Goal: Navigation & Orientation: Find specific page/section

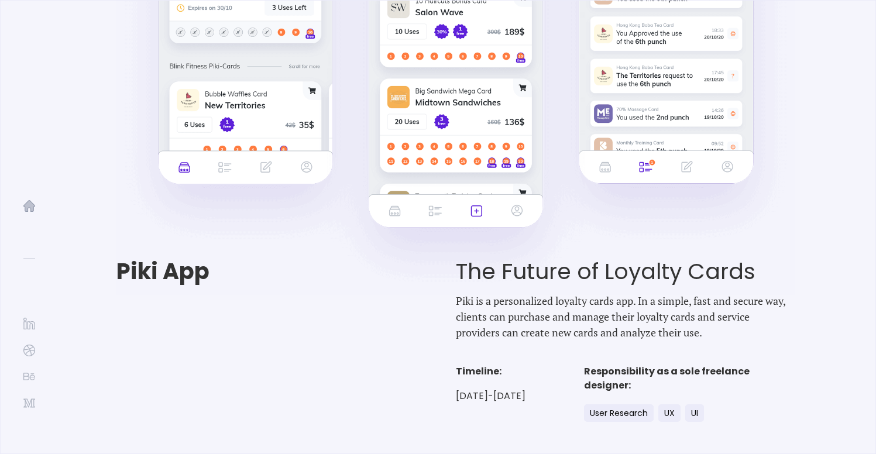
click at [30, 200] on img at bounding box center [29, 206] width 12 height 12
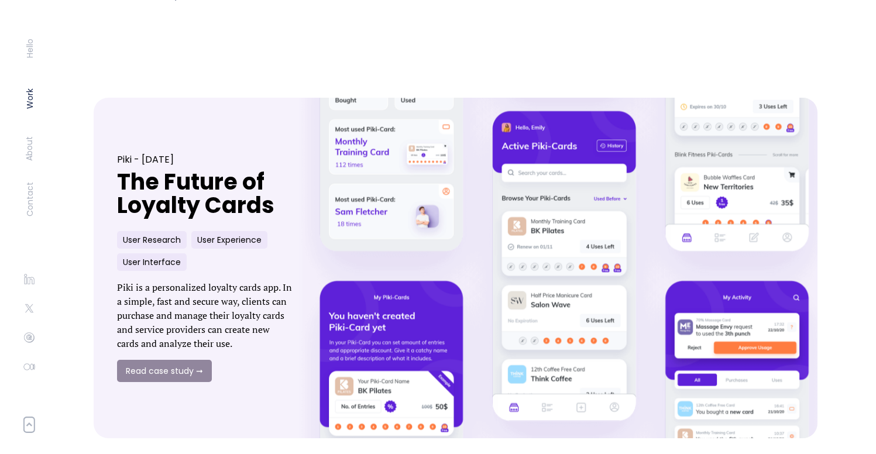
scroll to position [436, 0]
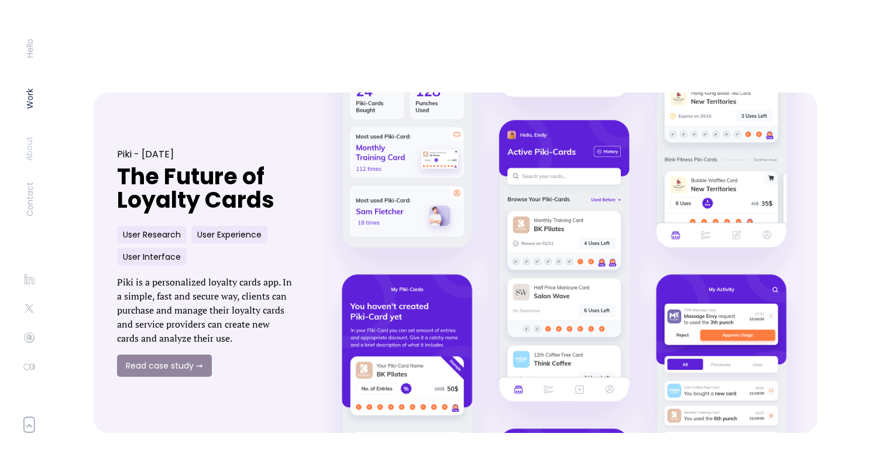
click at [28, 145] on link "About" at bounding box center [29, 148] width 12 height 25
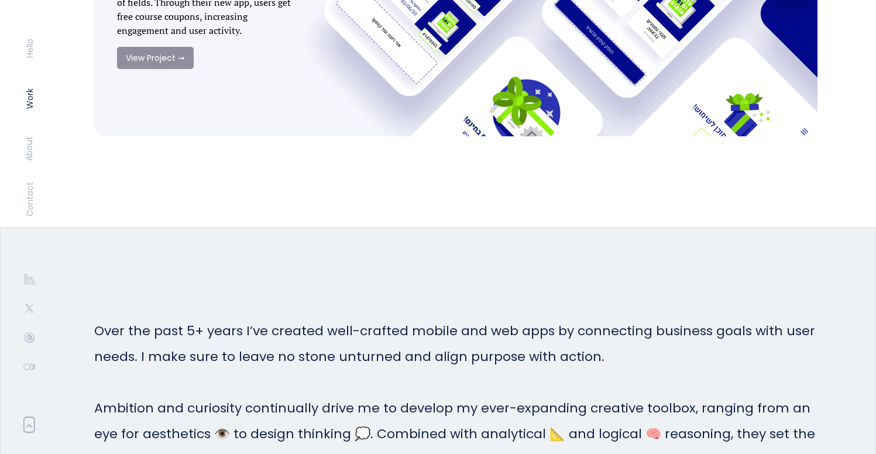
scroll to position [2283, 0]
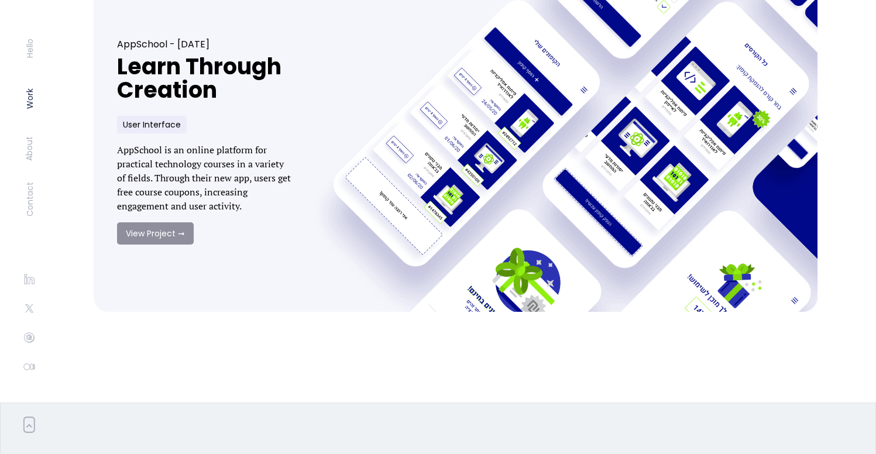
click at [23, 425] on div at bounding box center [29, 426] width 59 height 19
click at [33, 425] on icon at bounding box center [29, 424] width 11 height 15
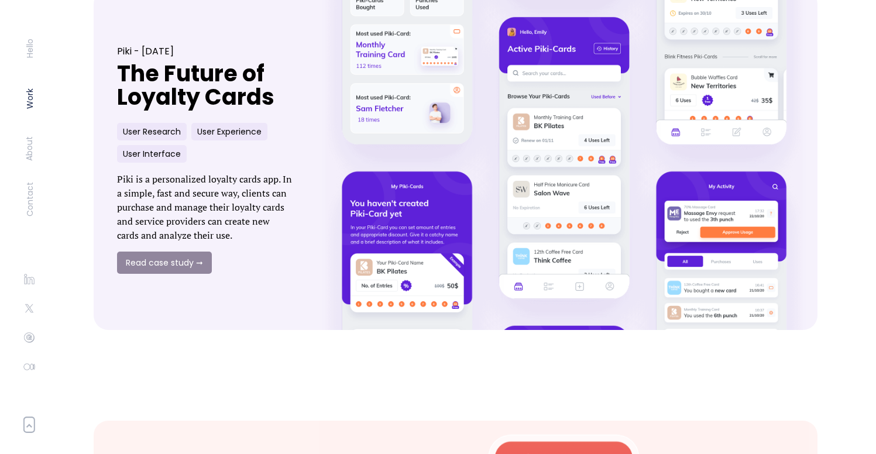
scroll to position [411, 0]
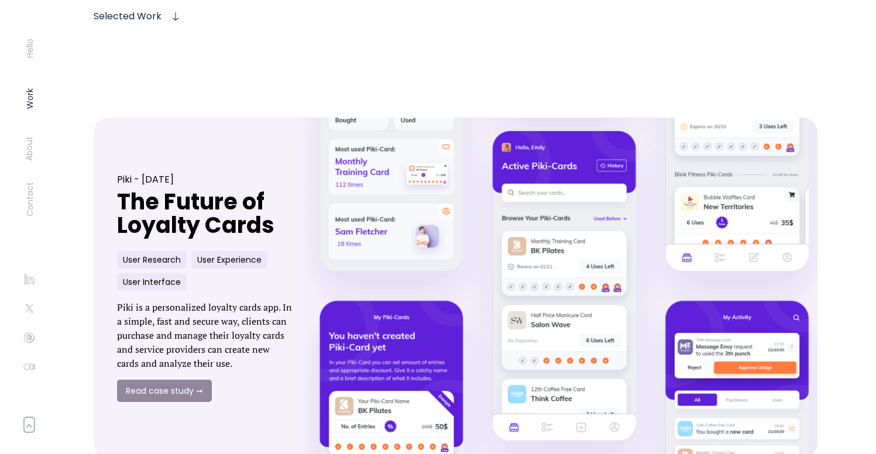
click at [530, 193] on link at bounding box center [564, 288] width 557 height 375
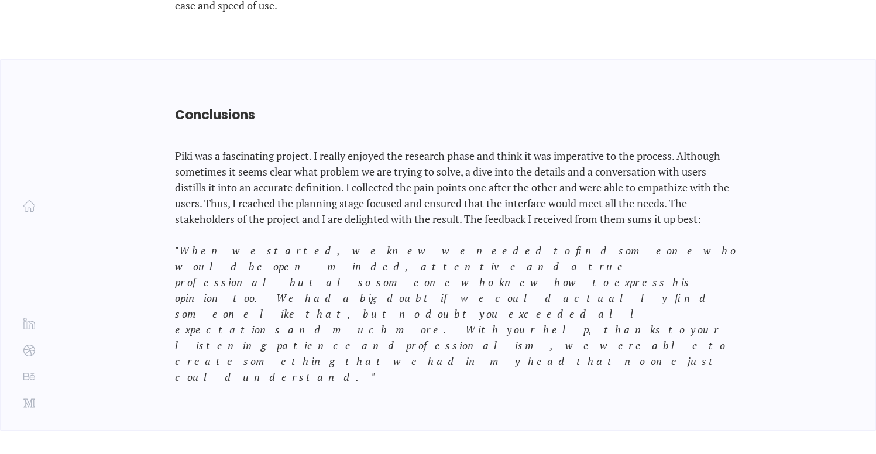
scroll to position [15257, 0]
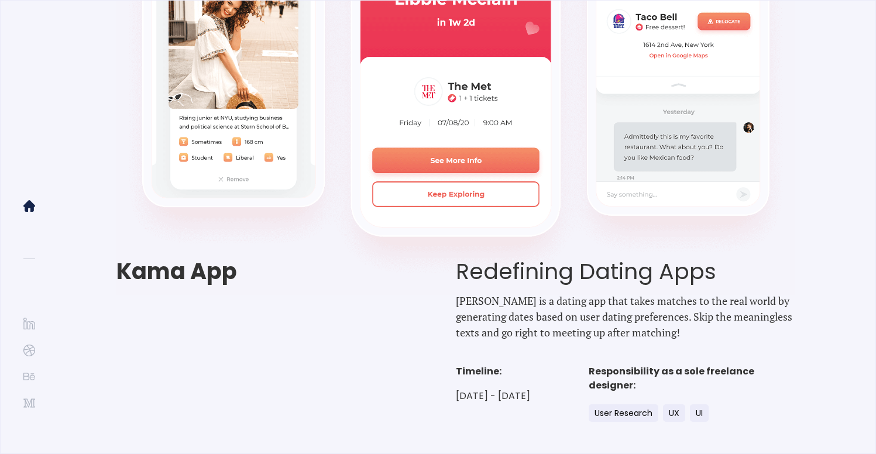
click at [29, 205] on img at bounding box center [29, 206] width 12 height 12
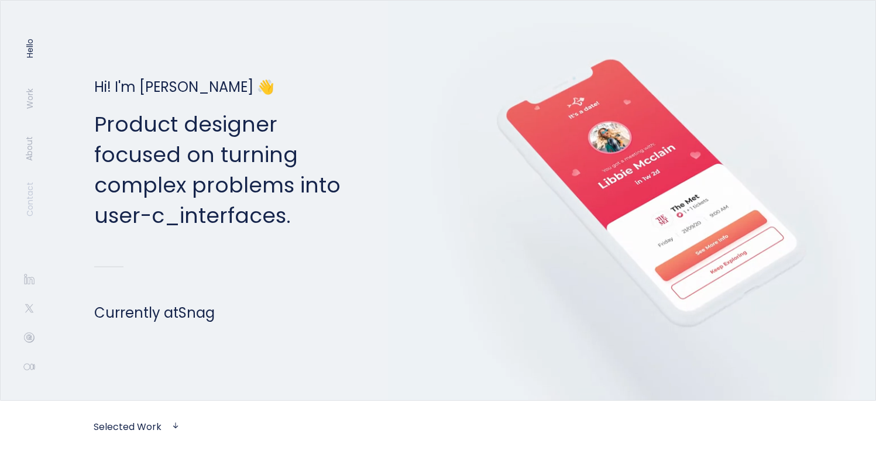
click at [30, 193] on link "Contact" at bounding box center [29, 199] width 12 height 35
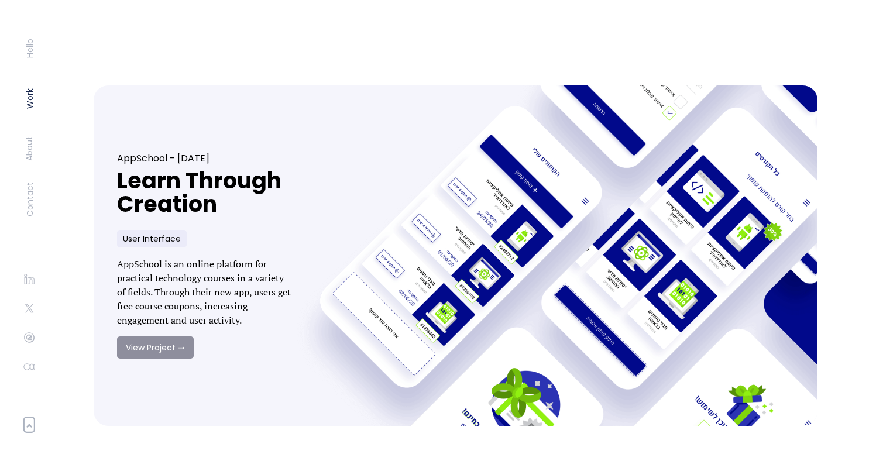
scroll to position [2170, 0]
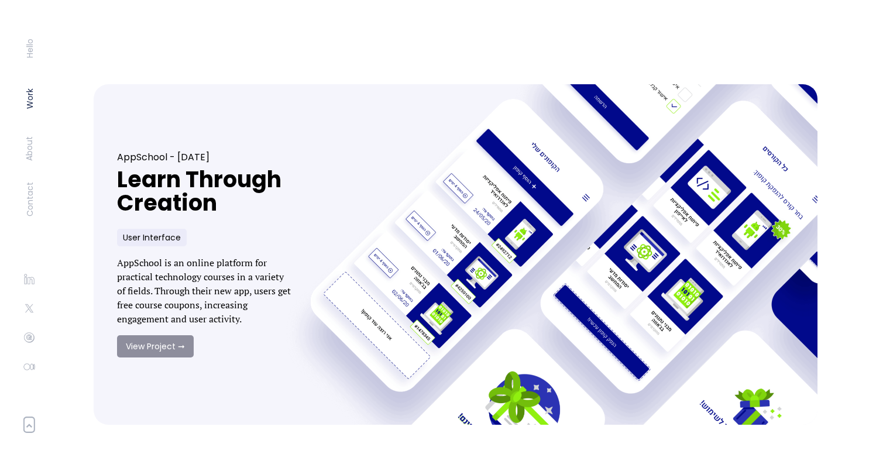
click at [694, 193] on link at bounding box center [564, 254] width 557 height 375
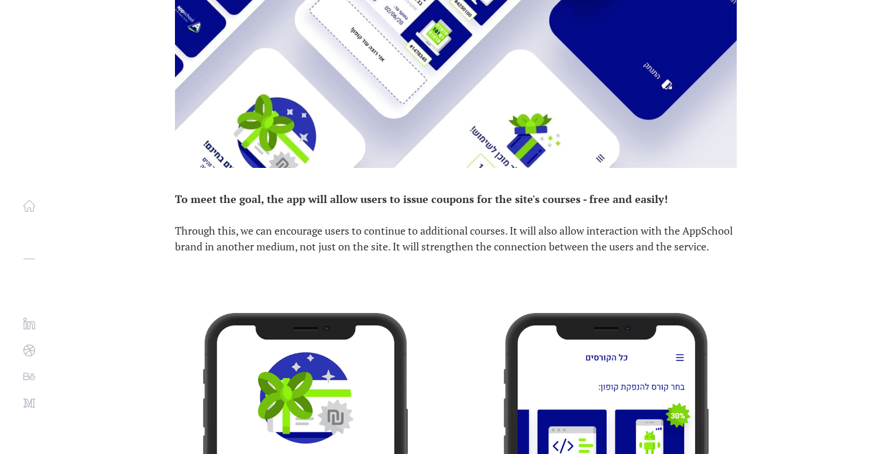
scroll to position [1458, 0]
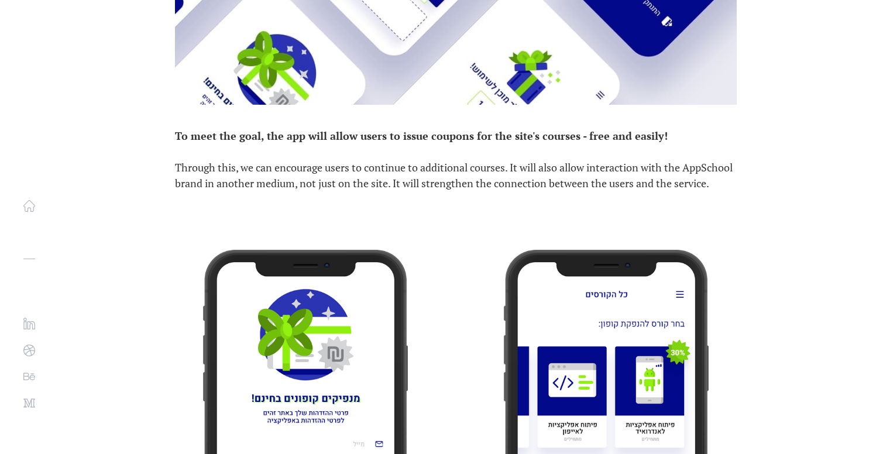
click at [28, 211] on img at bounding box center [29, 206] width 12 height 12
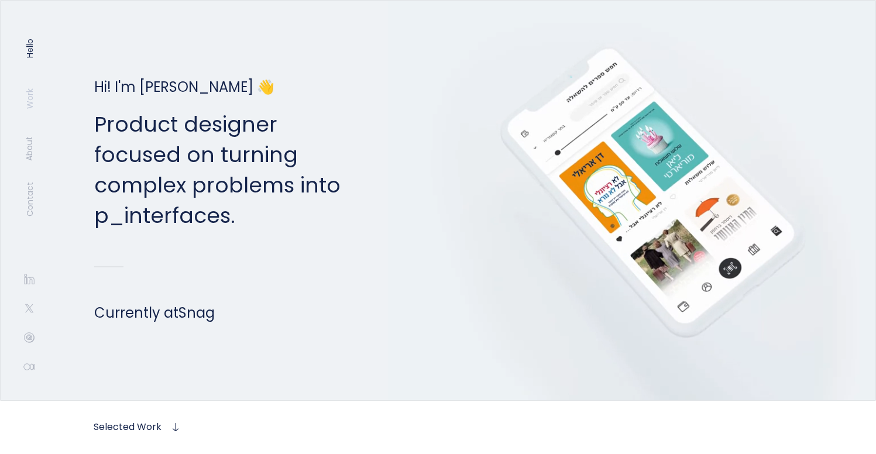
click at [28, 99] on link "Work" at bounding box center [29, 98] width 12 height 20
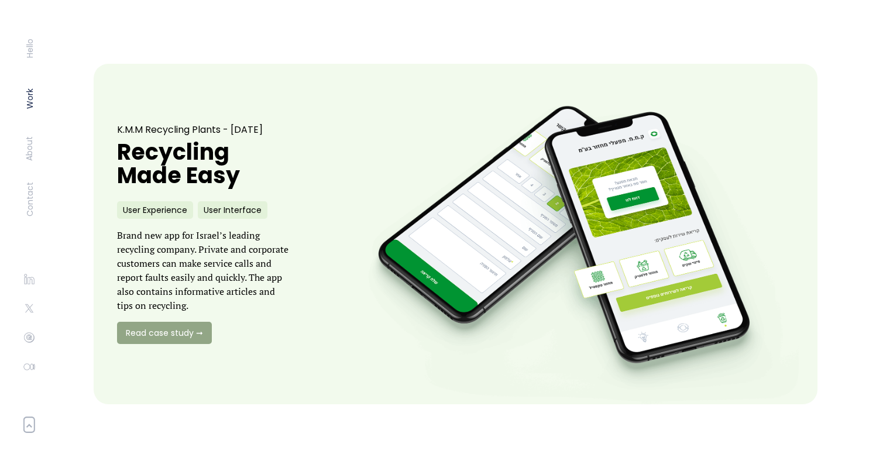
scroll to position [1393, 0]
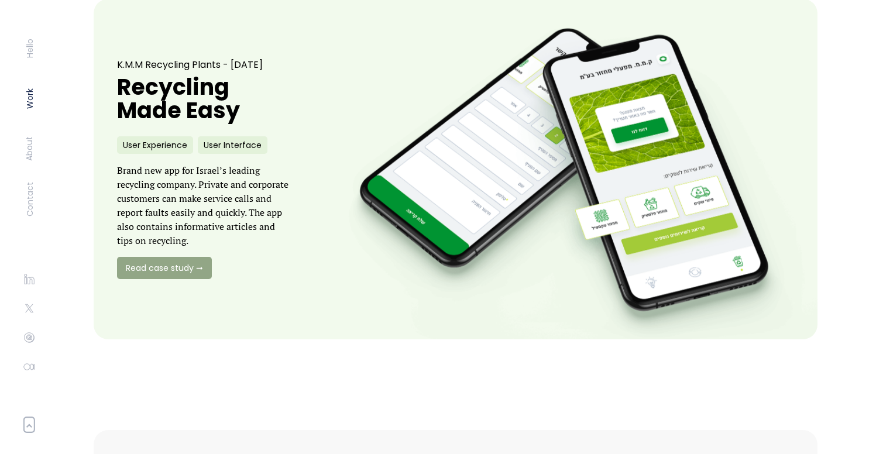
click at [667, 211] on link at bounding box center [564, 168] width 557 height 375
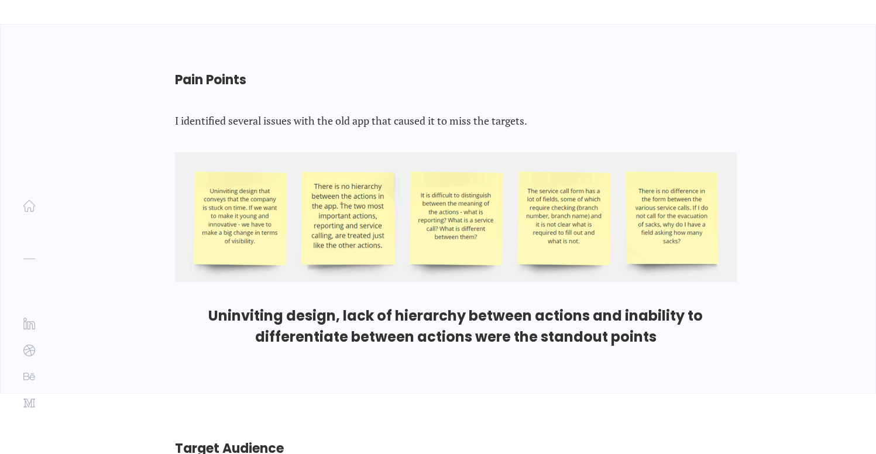
scroll to position [1907, 0]
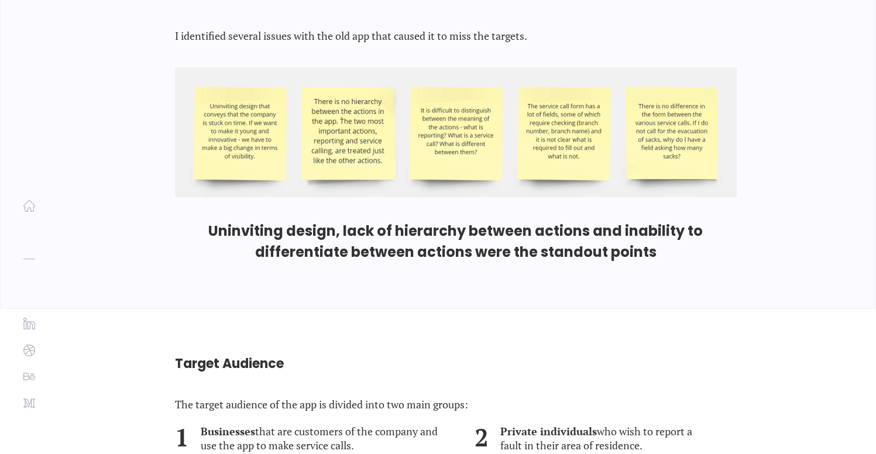
click at [22, 201] on div "[PERSON_NAME]" at bounding box center [29, 227] width 59 height 454
click at [30, 205] on img at bounding box center [29, 206] width 12 height 12
